Goal: Information Seeking & Learning: Learn about a topic

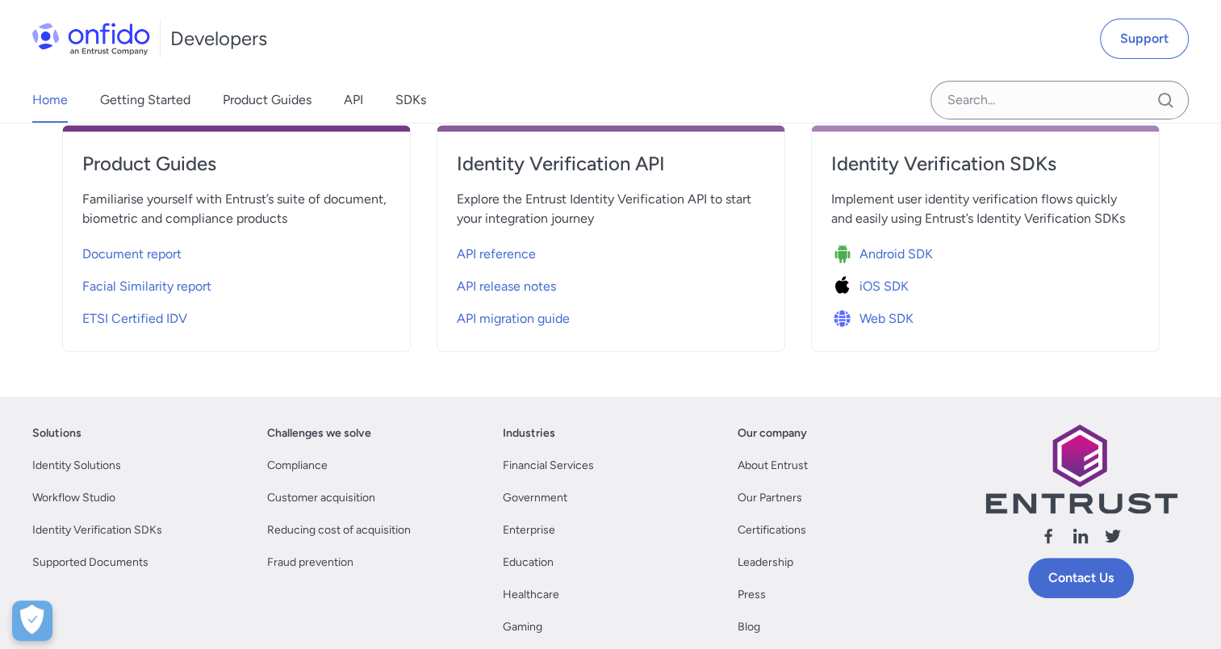
scroll to position [646, 0]
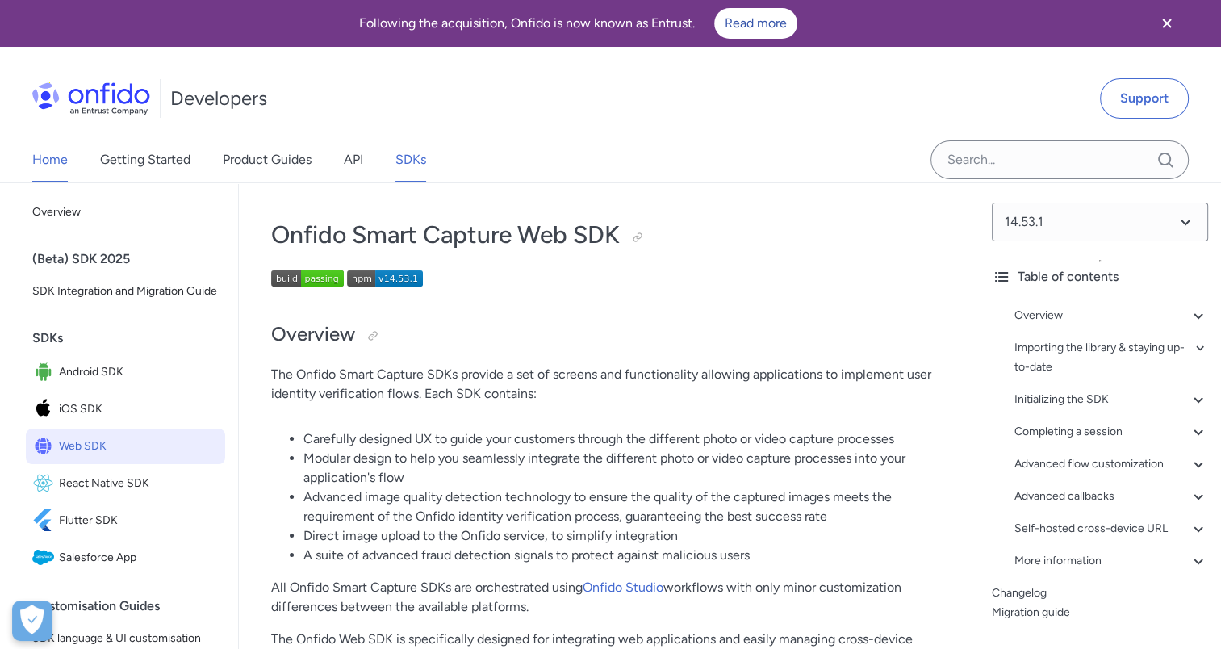
click at [62, 168] on link "Home" at bounding box center [50, 159] width 36 height 45
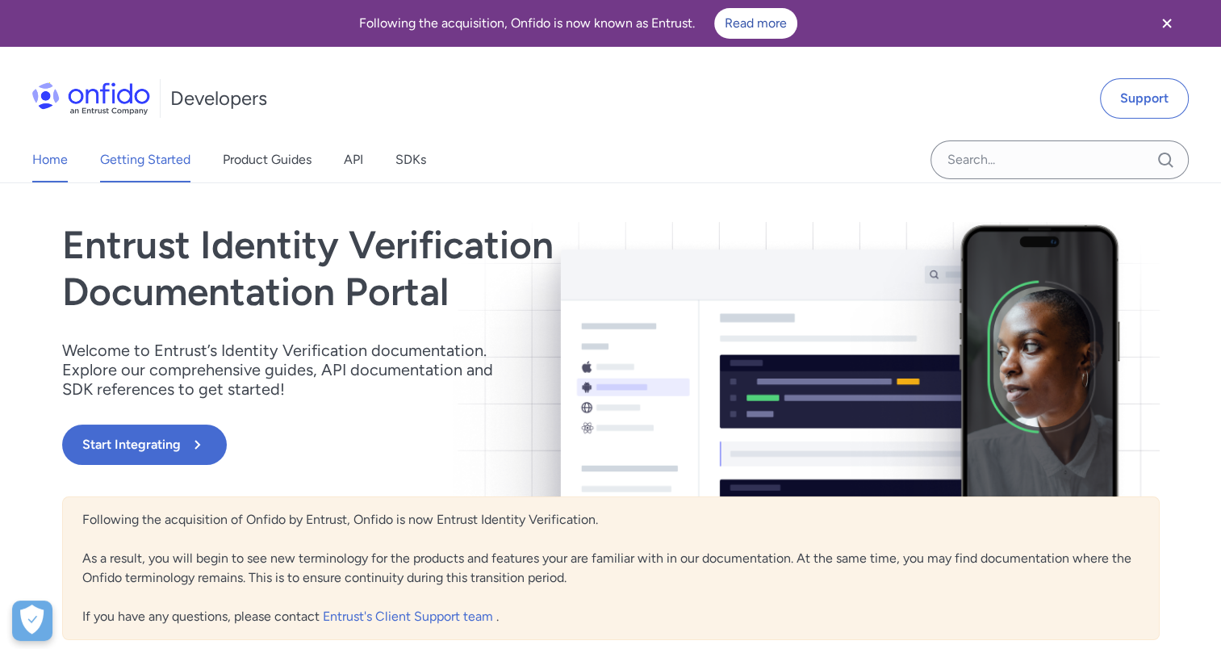
click at [167, 165] on link "Getting Started" at bounding box center [145, 159] width 90 height 45
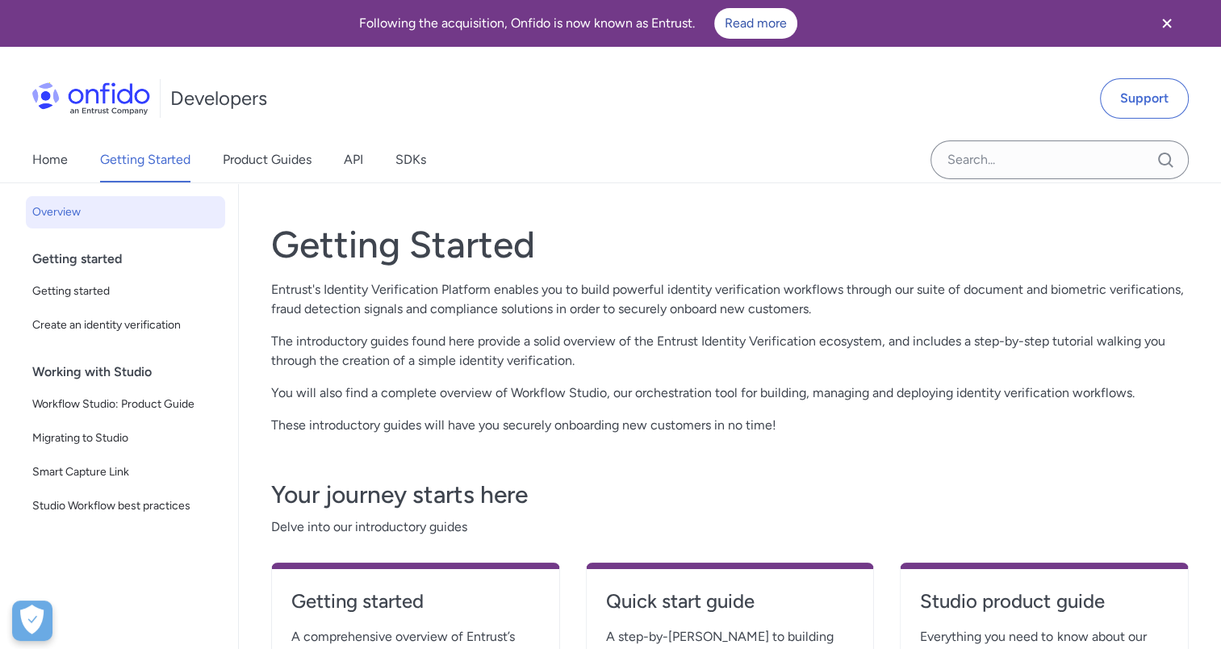
click at [290, 157] on link "Product Guides" at bounding box center [267, 159] width 89 height 45
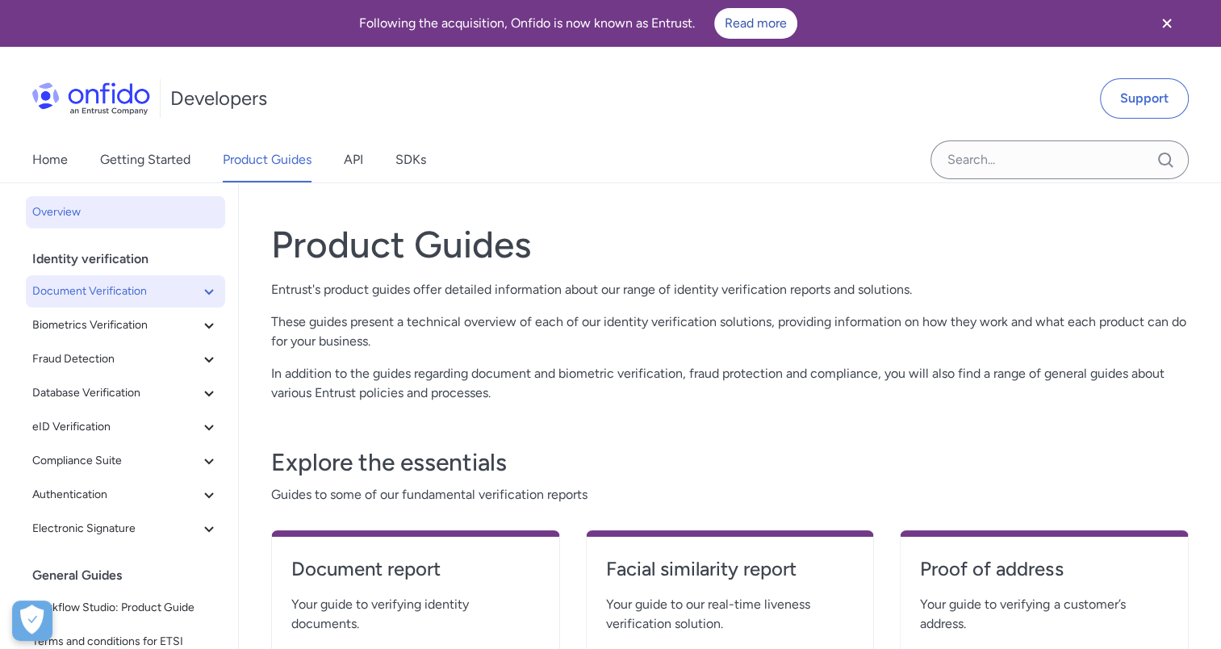
click at [119, 293] on span "Document Verification" at bounding box center [115, 291] width 167 height 19
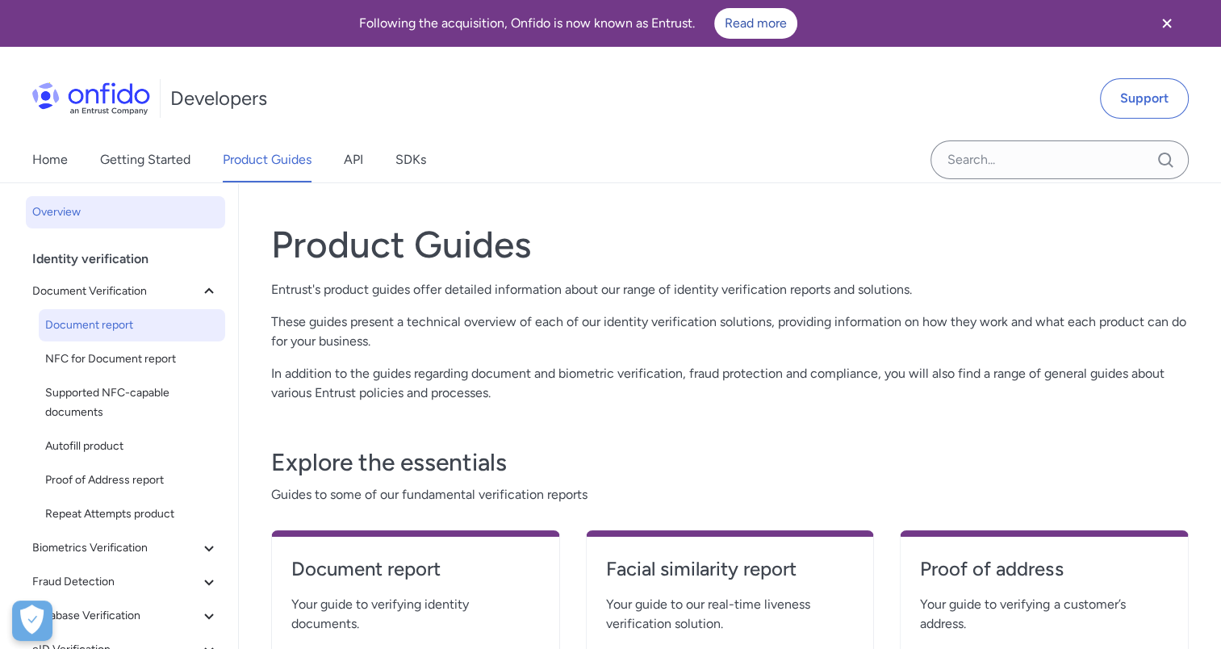
click at [90, 320] on span "Document report" at bounding box center [131, 325] width 173 height 19
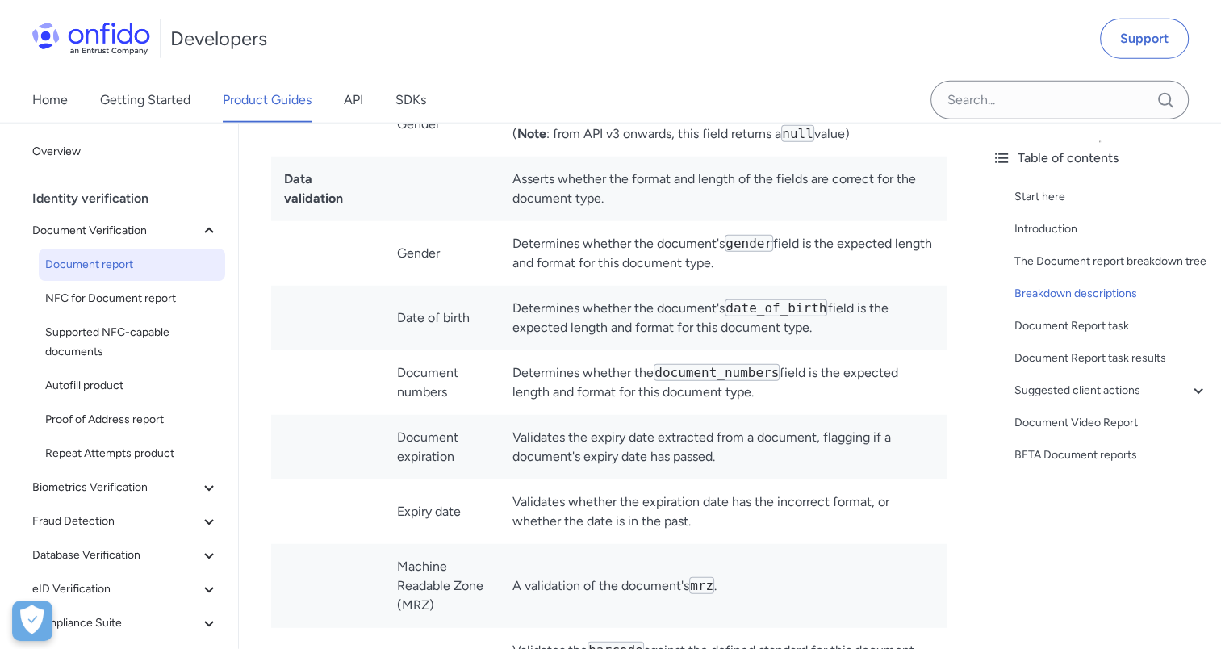
scroll to position [4115, 0]
